Goal: Book appointment/travel/reservation

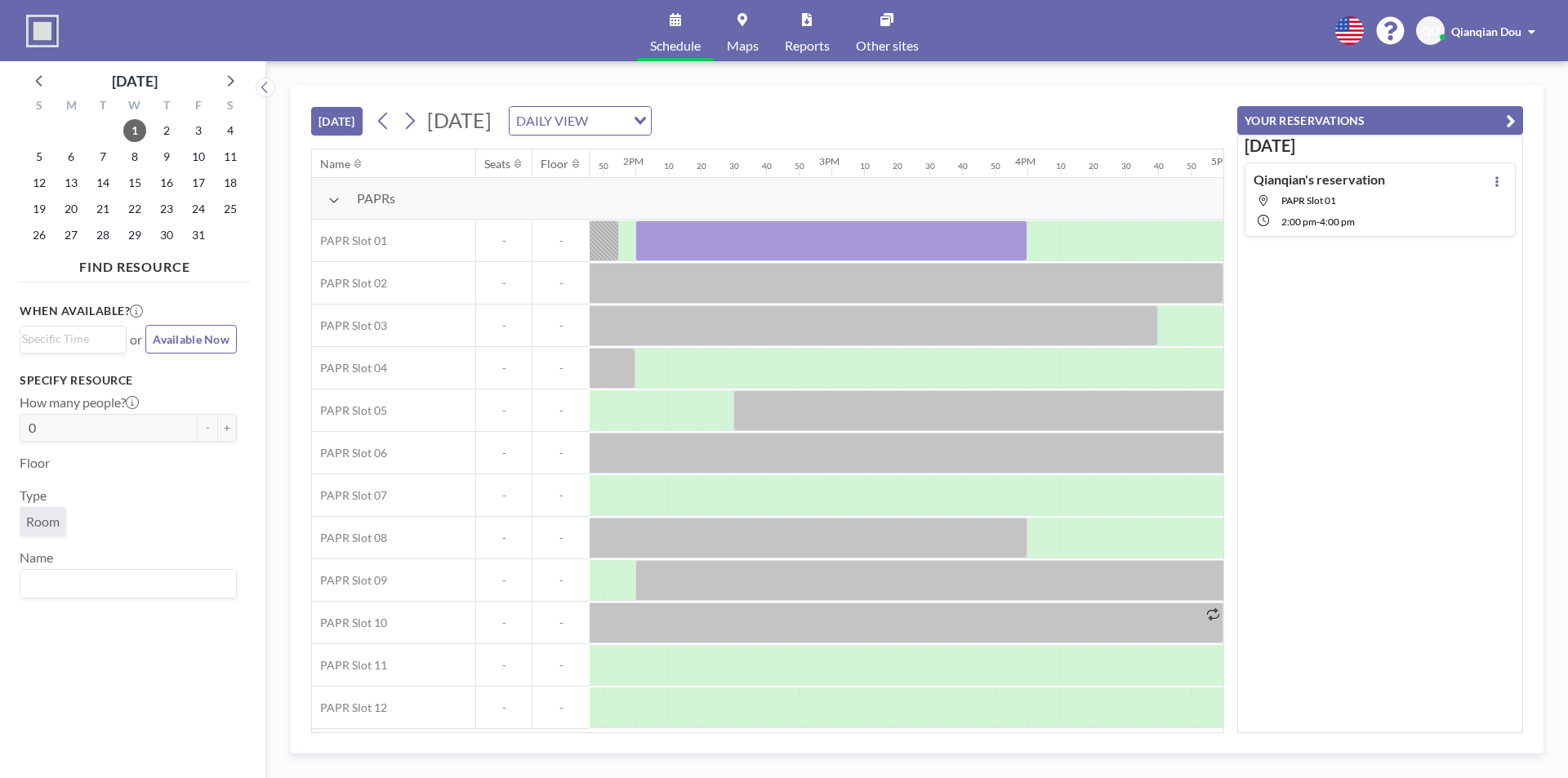
scroll to position [0, 2804]
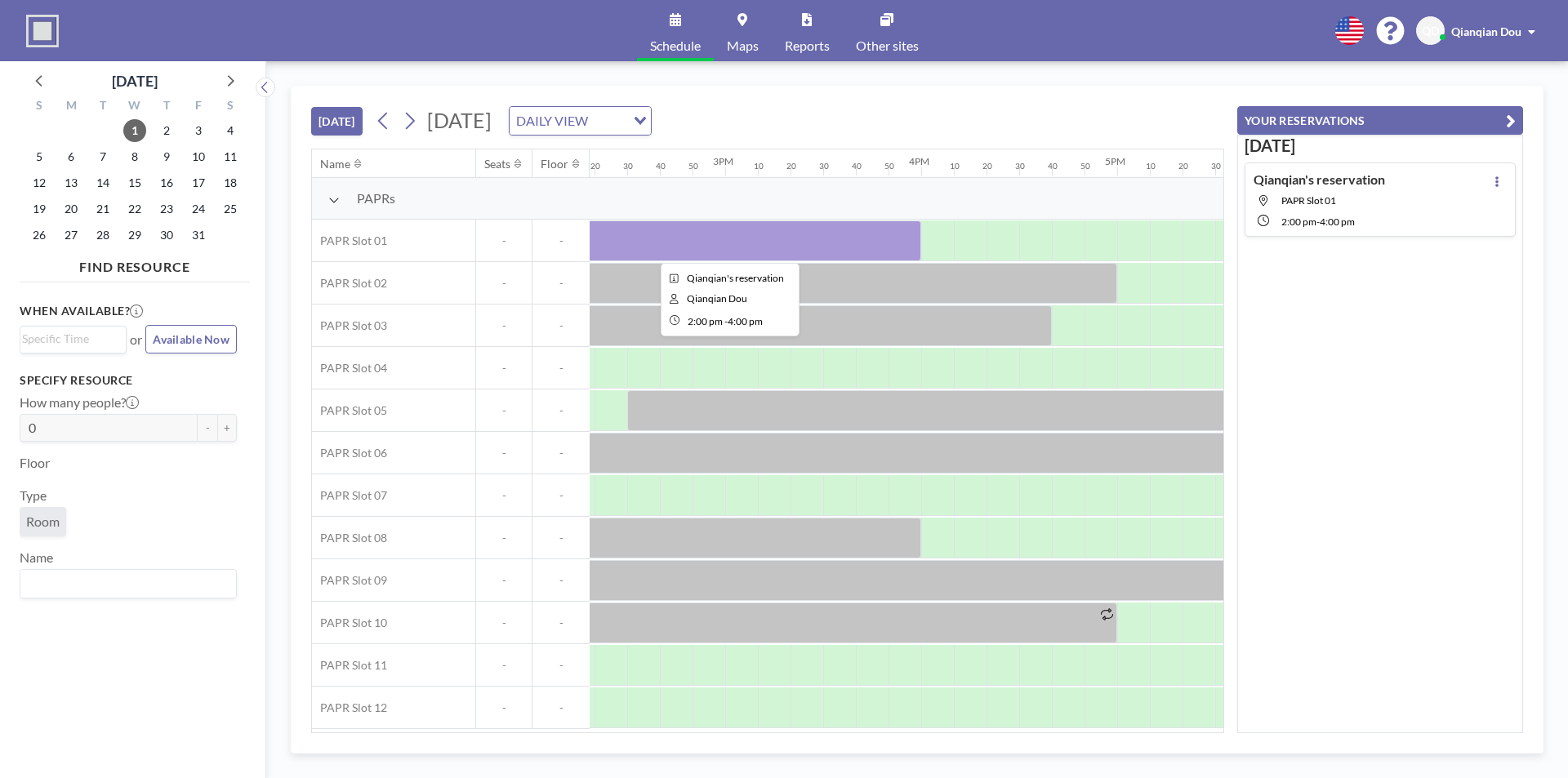
click at [784, 232] on div at bounding box center [724, 241] width 392 height 41
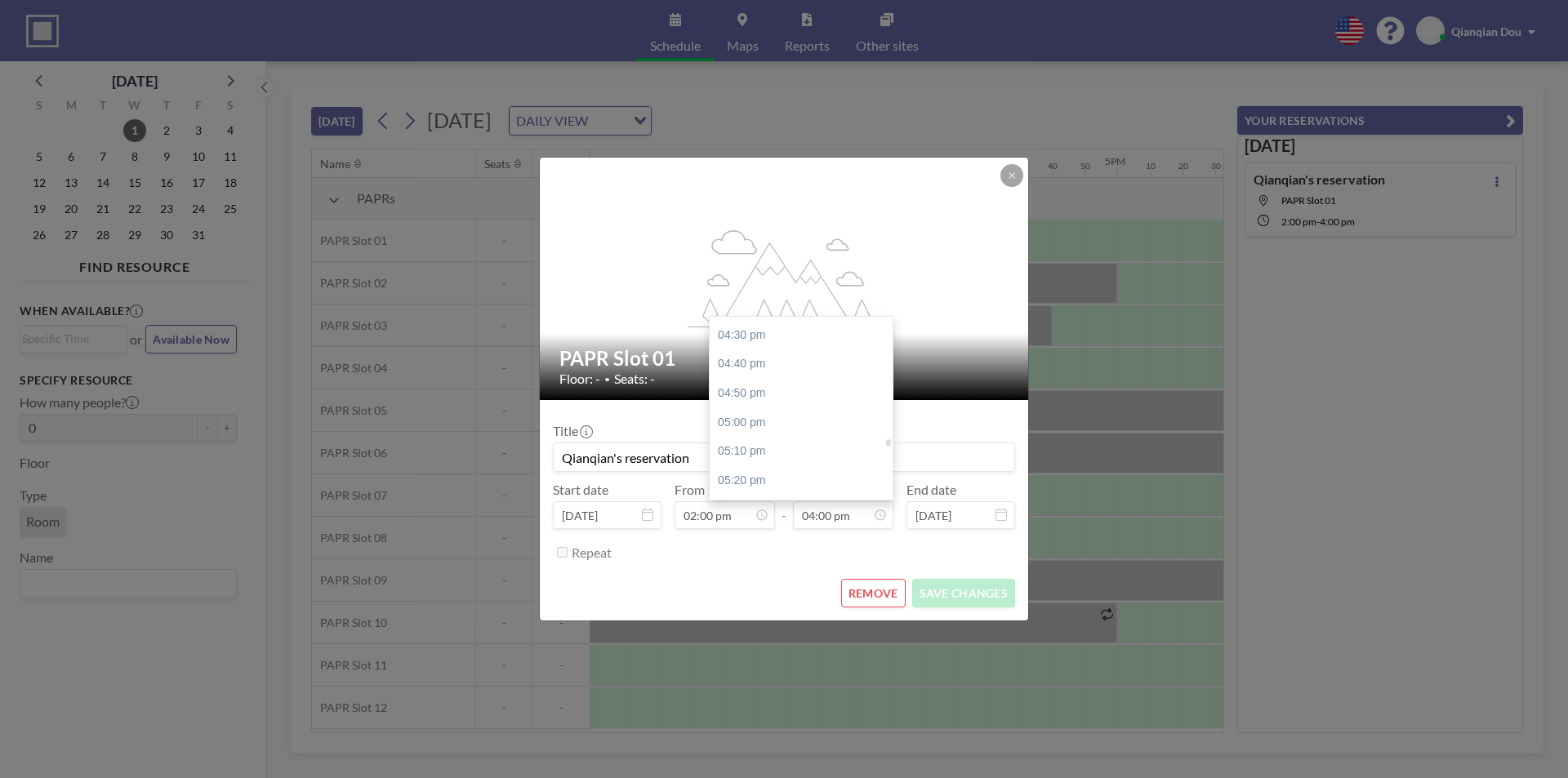
scroll to position [2953, 0]
click at [759, 350] on div "05:00 pm" at bounding box center [805, 342] width 191 height 30
type input "05:00 pm"
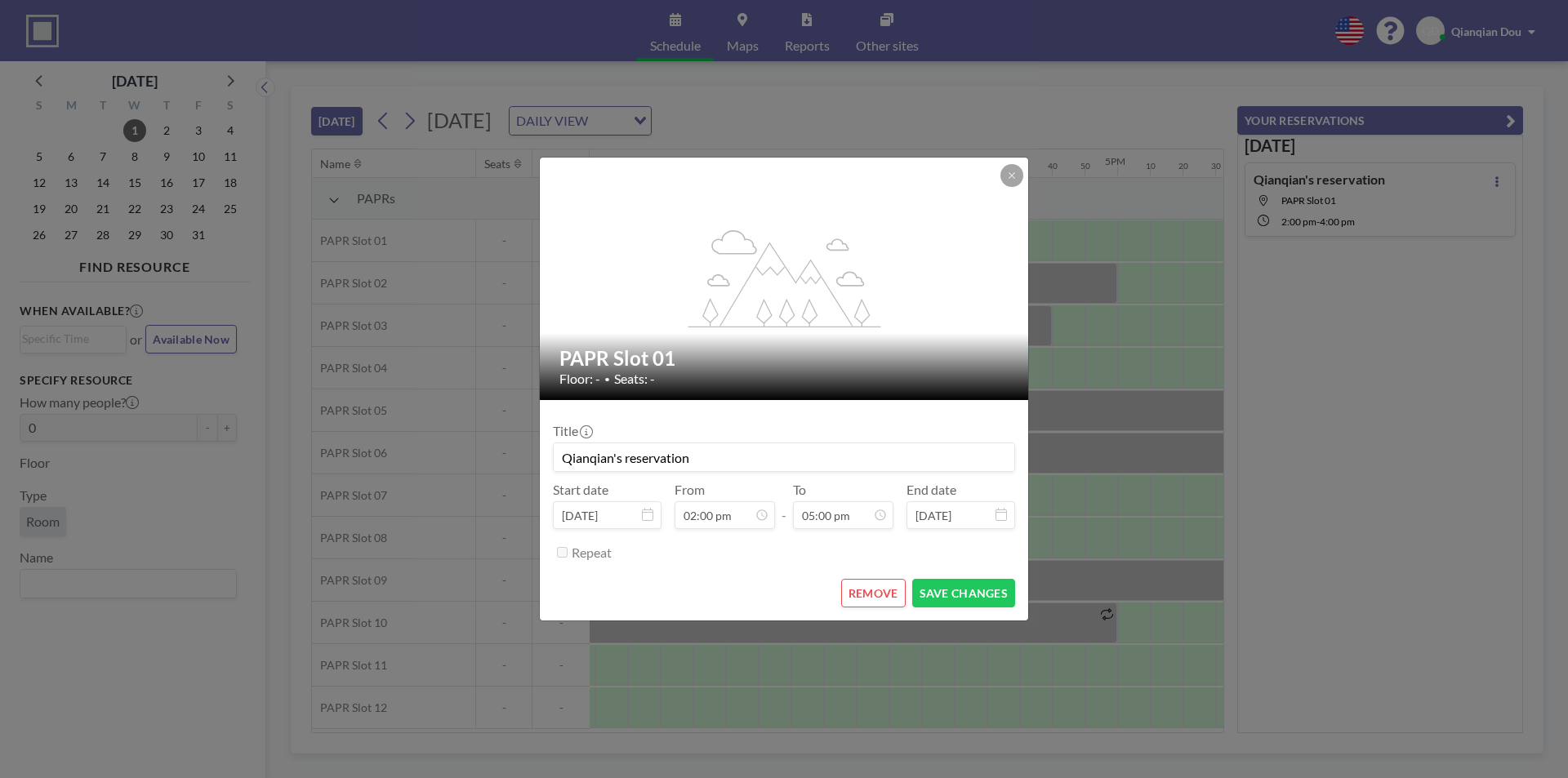
scroll to position [2964, 0]
click at [955, 589] on button "SAVE CHANGES" at bounding box center [963, 593] width 103 height 29
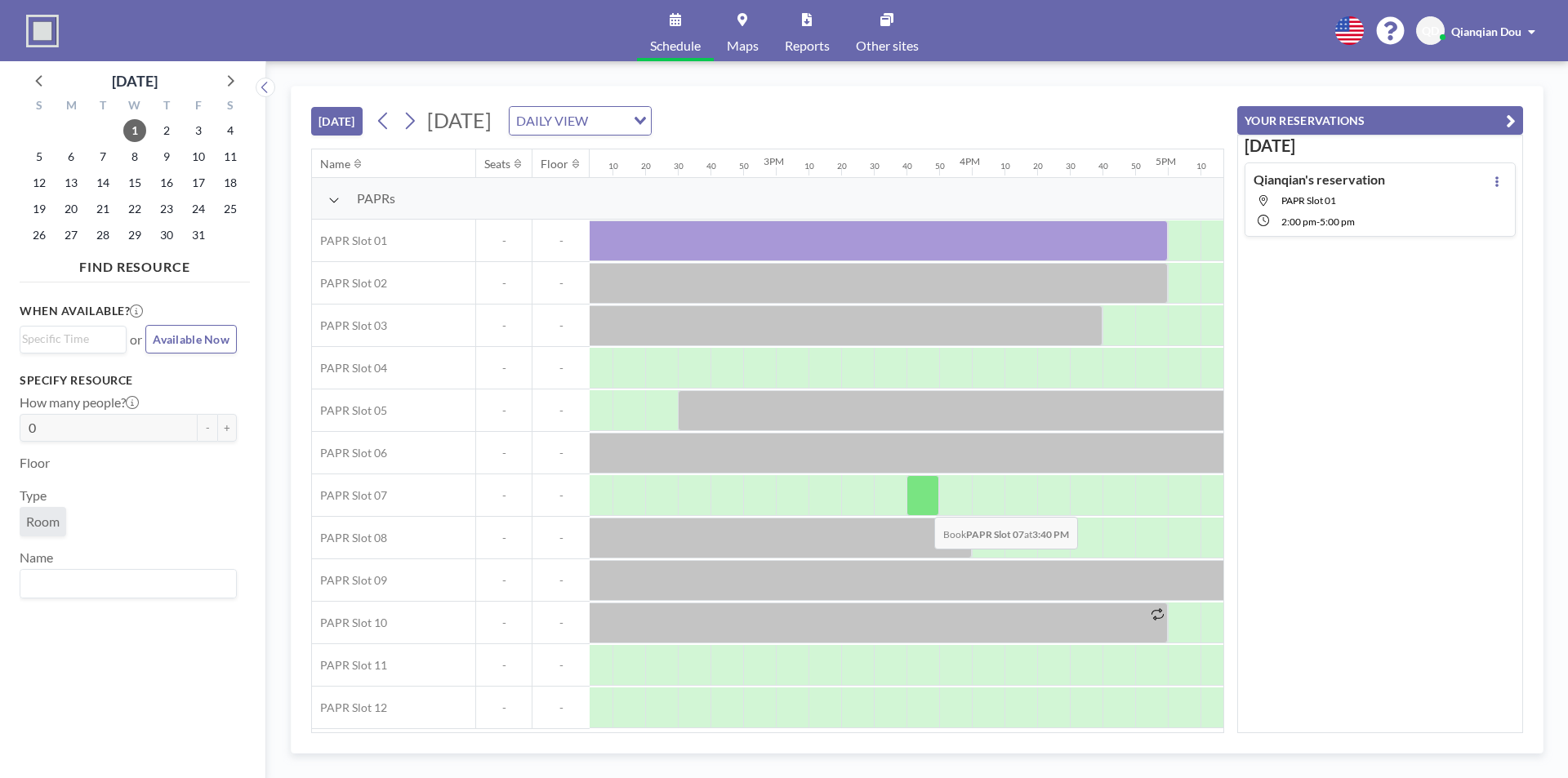
scroll to position [4, 2753]
click at [1395, 429] on div "[DATE] Qianqian's reservation [GEOGRAPHIC_DATA] 01 2:00 PM - 5:00 PM" at bounding box center [1380, 434] width 286 height 599
drag, startPoint x: 871, startPoint y: 722, endPoint x: 830, endPoint y: 730, distance: 41.8
click at [806, 730] on div "Name Seats Floor 12AM 10 20 30 40 50 1AM 10 20 30 40 50 2AM 10 20 30 40 50 3AM …" at bounding box center [767, 441] width 912 height 583
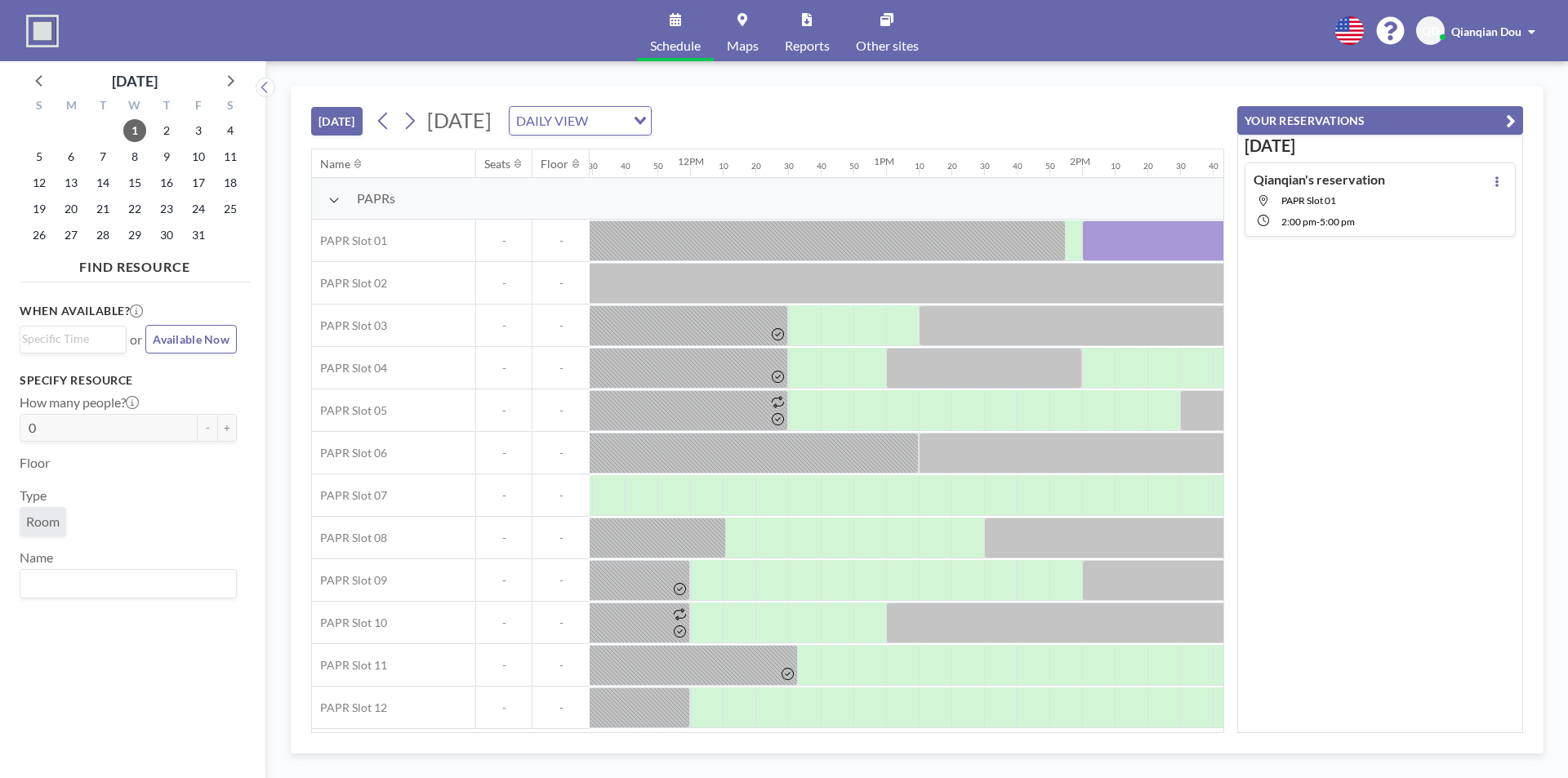
scroll to position [4, 2095]
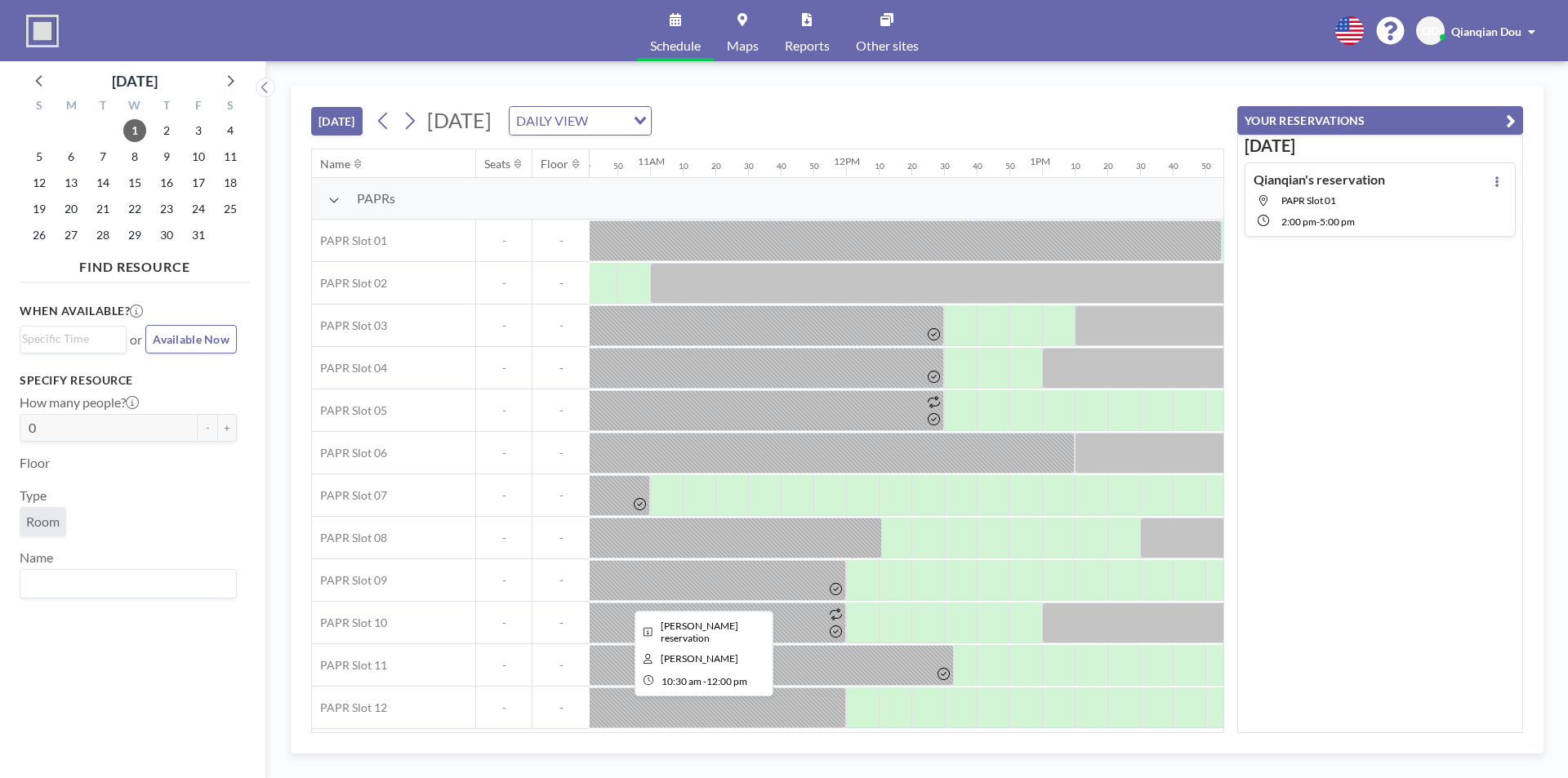
click at [736, 718] on div at bounding box center [699, 708] width 294 height 41
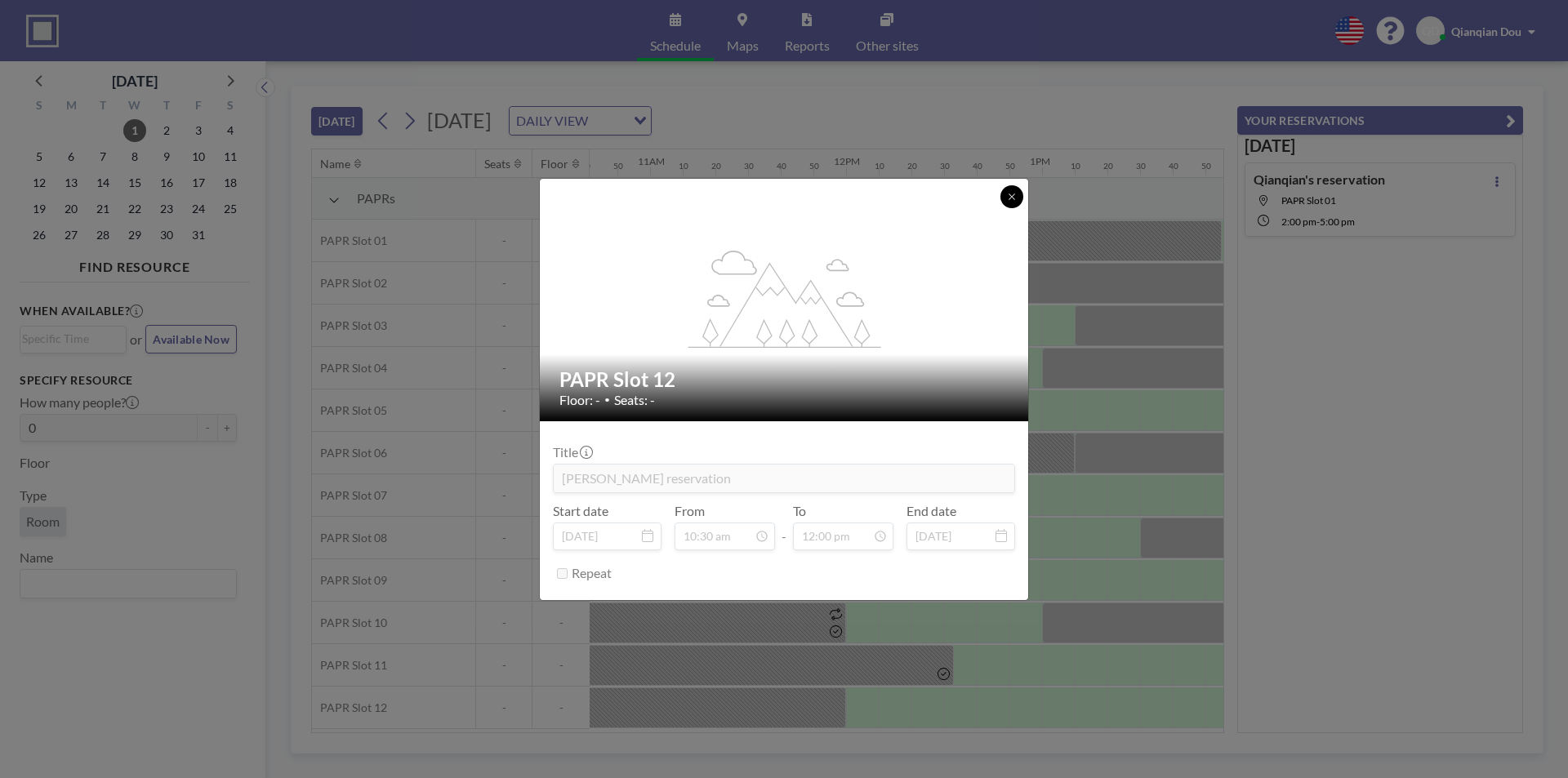
click at [1003, 194] on button at bounding box center [1012, 197] width 23 height 23
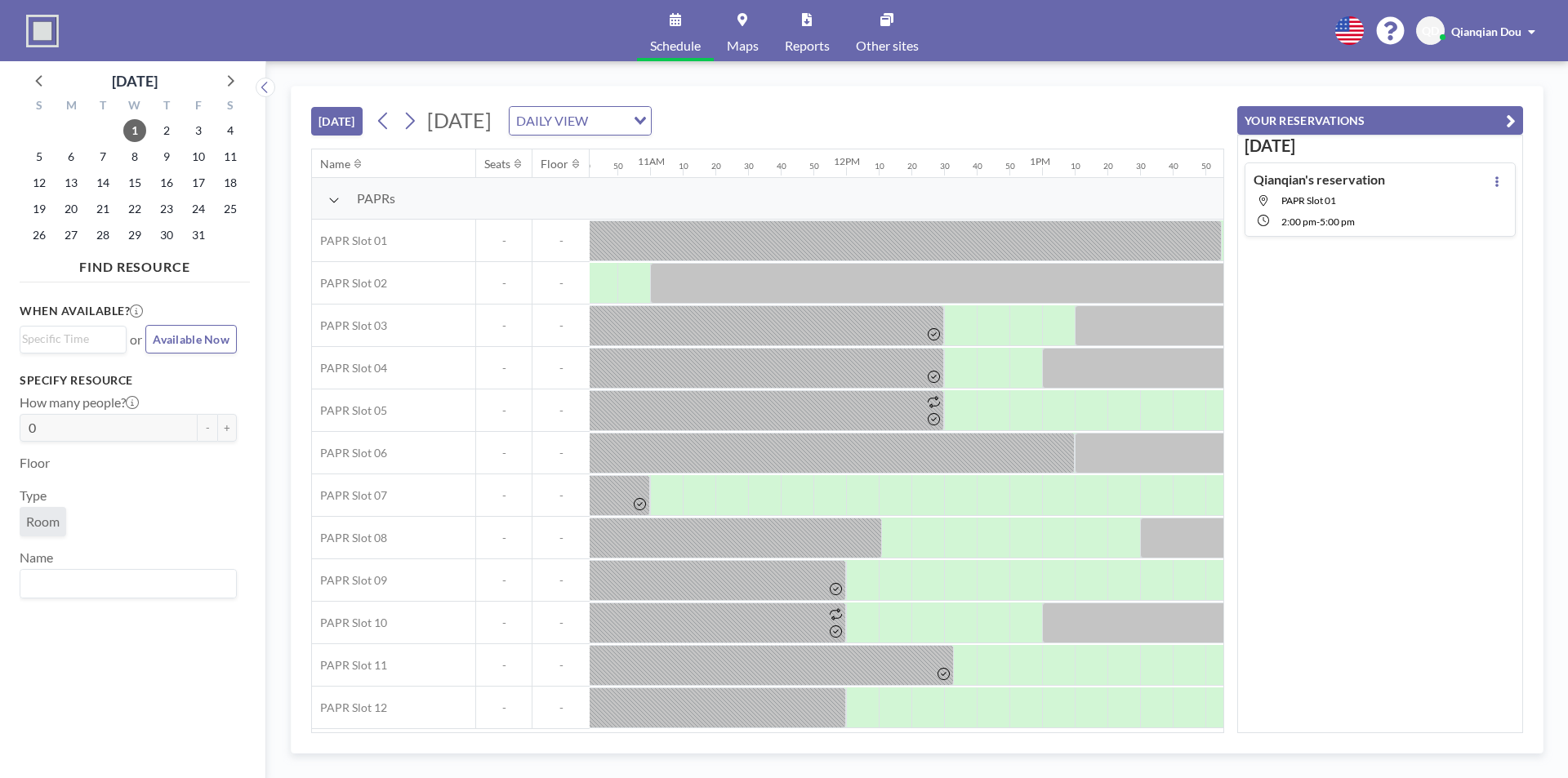
scroll to position [4, 2095]
